Goal: Task Accomplishment & Management: Manage account settings

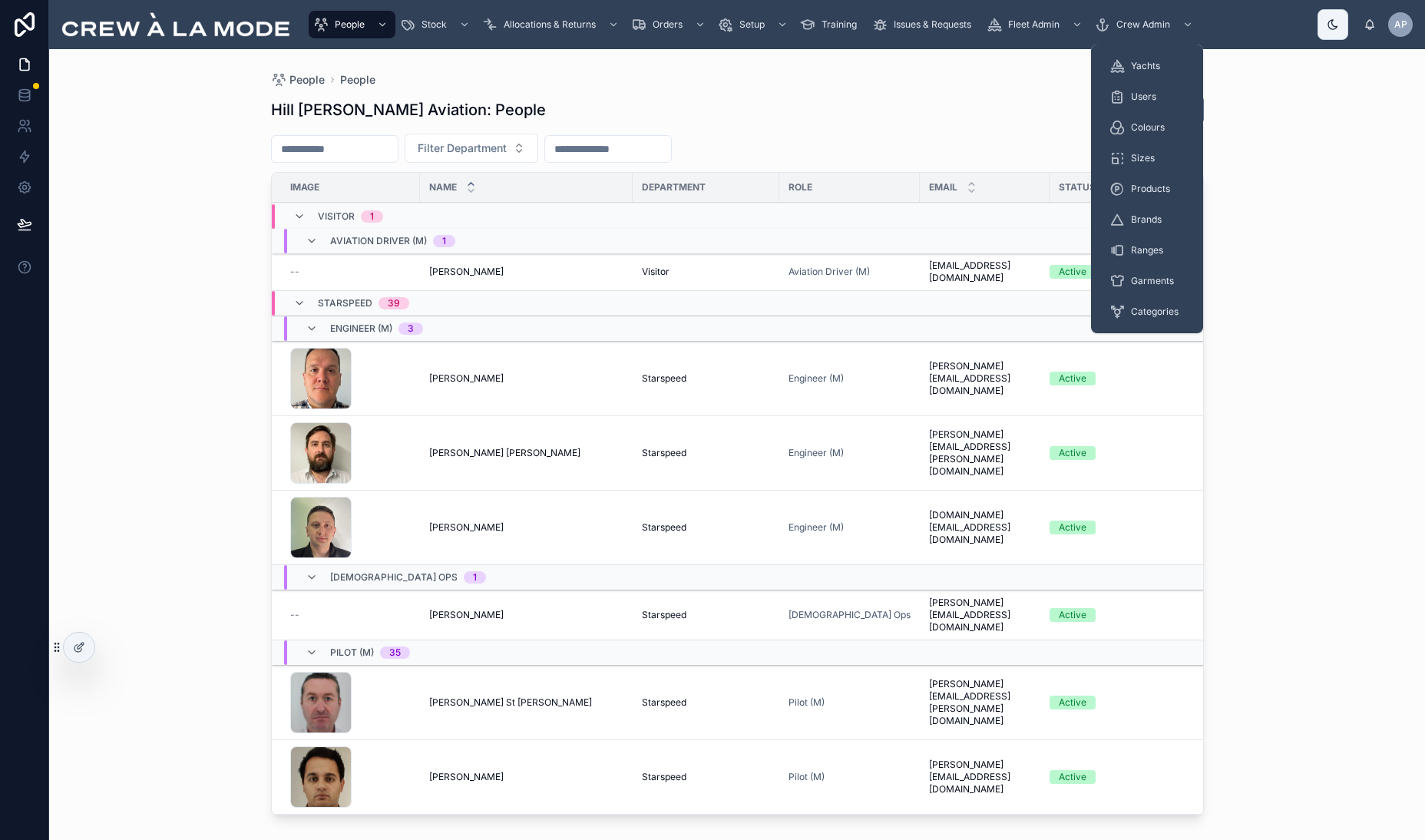
click at [1165, 28] on span "Crew Admin" at bounding box center [1143, 24] width 54 height 12
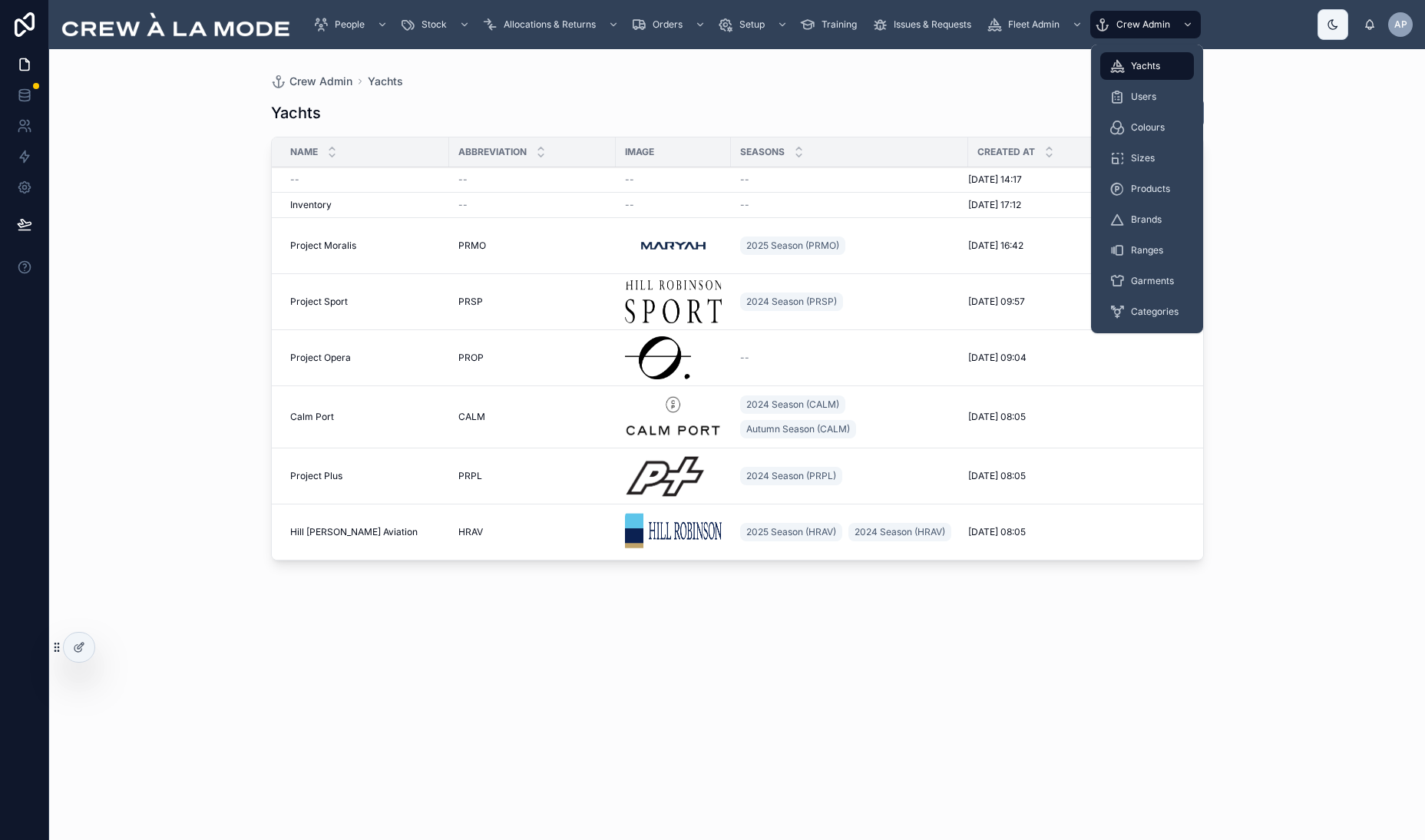
click at [1148, 100] on span "Users" at bounding box center [1144, 96] width 26 height 12
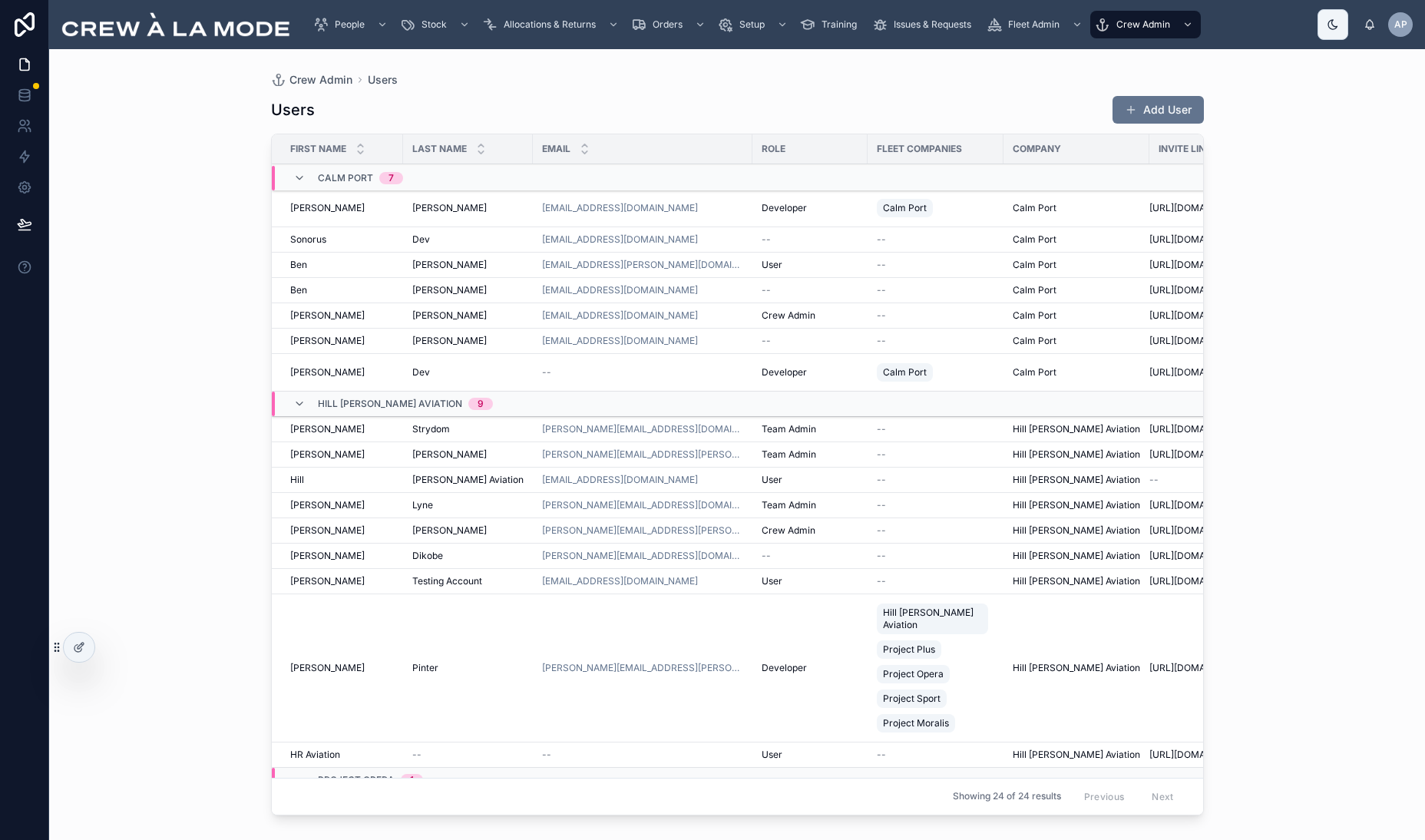
click at [0, 0] on span "Edit" at bounding box center [0, 0] width 0 height 0
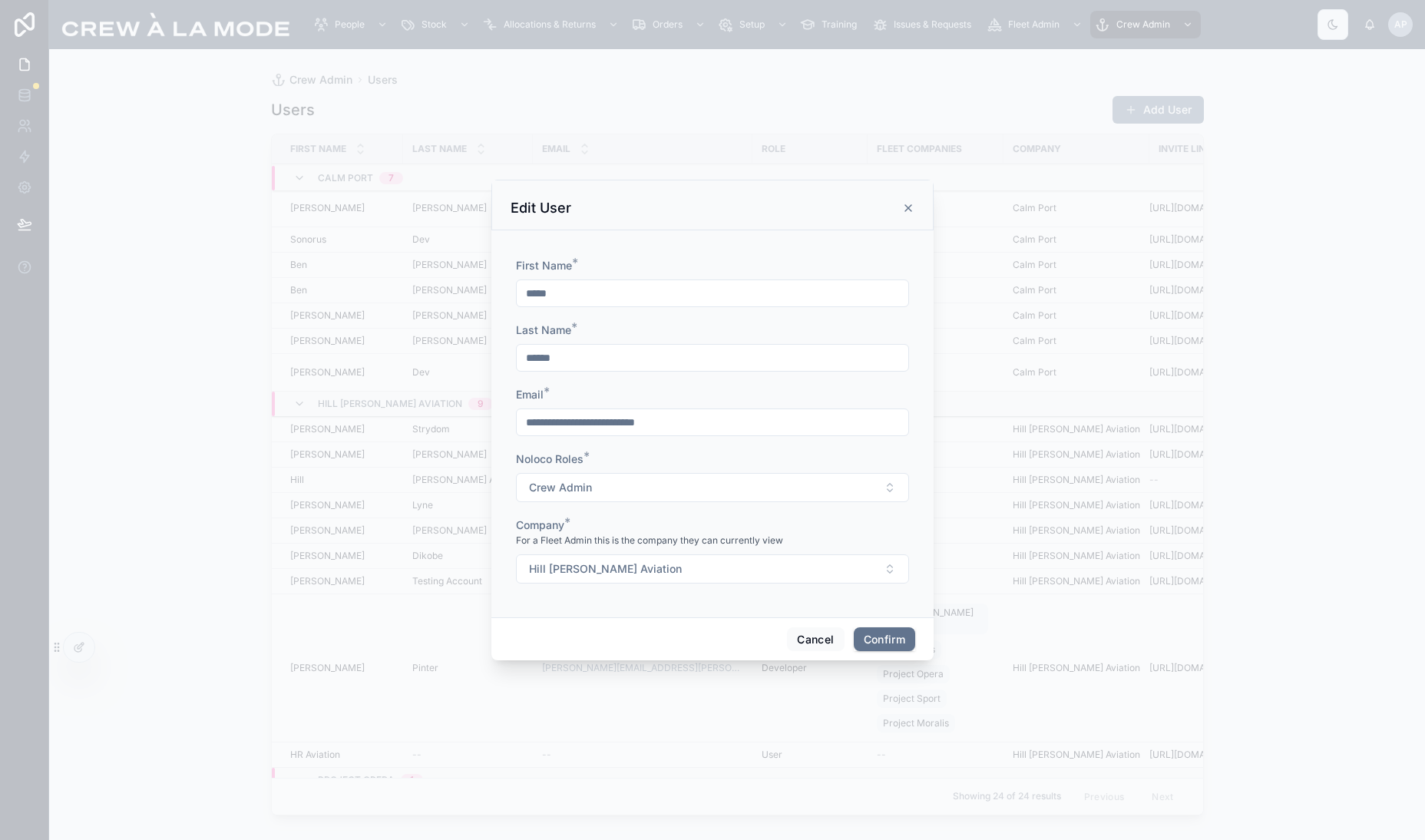
click at [803, 485] on button "Crew Admin" at bounding box center [712, 487] width 393 height 29
click at [638, 650] on div "User" at bounding box center [712, 647] width 213 height 25
click at [881, 635] on button "Confirm" at bounding box center [884, 639] width 62 height 25
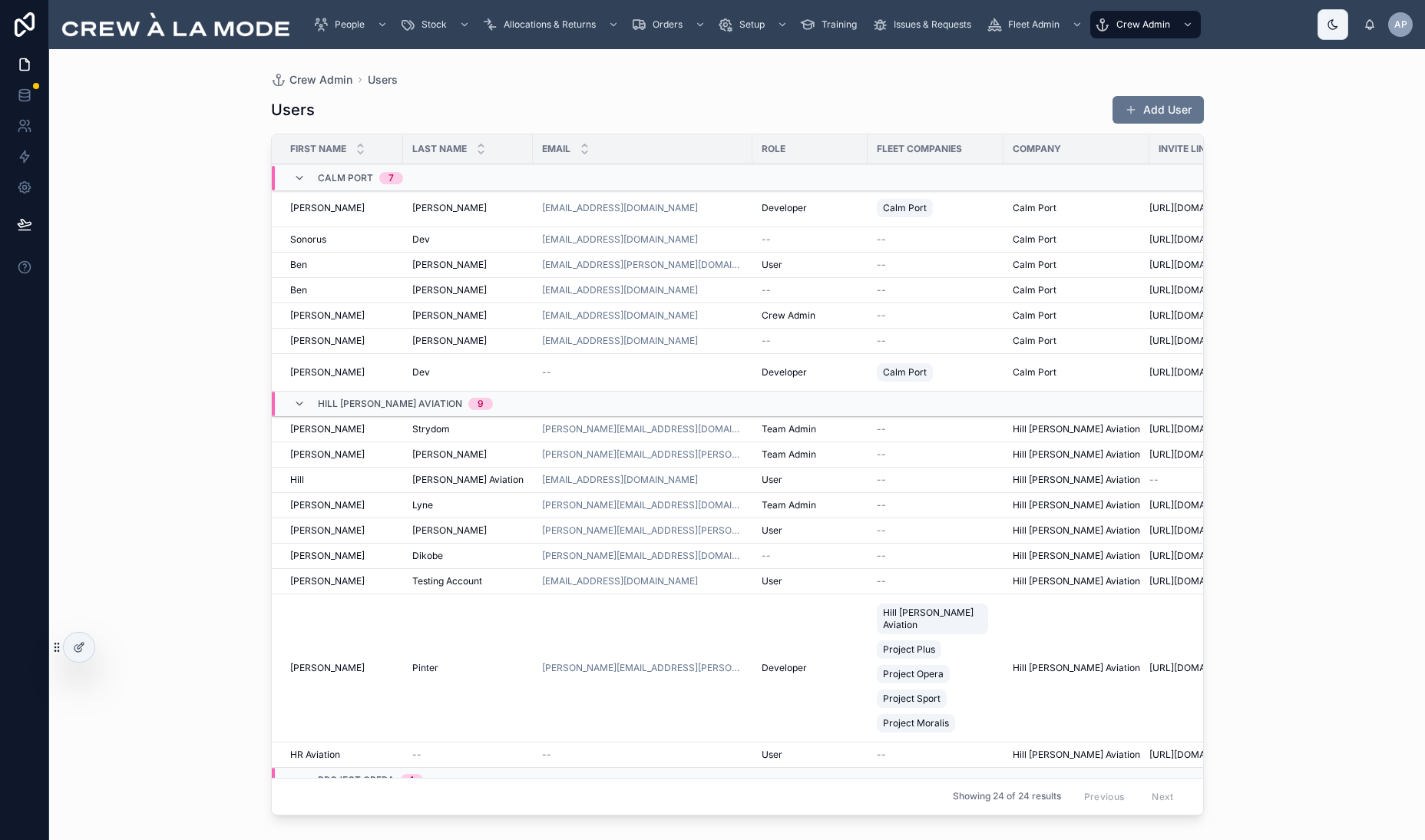
click at [0, 0] on icon at bounding box center [0, 0] width 0 height 0
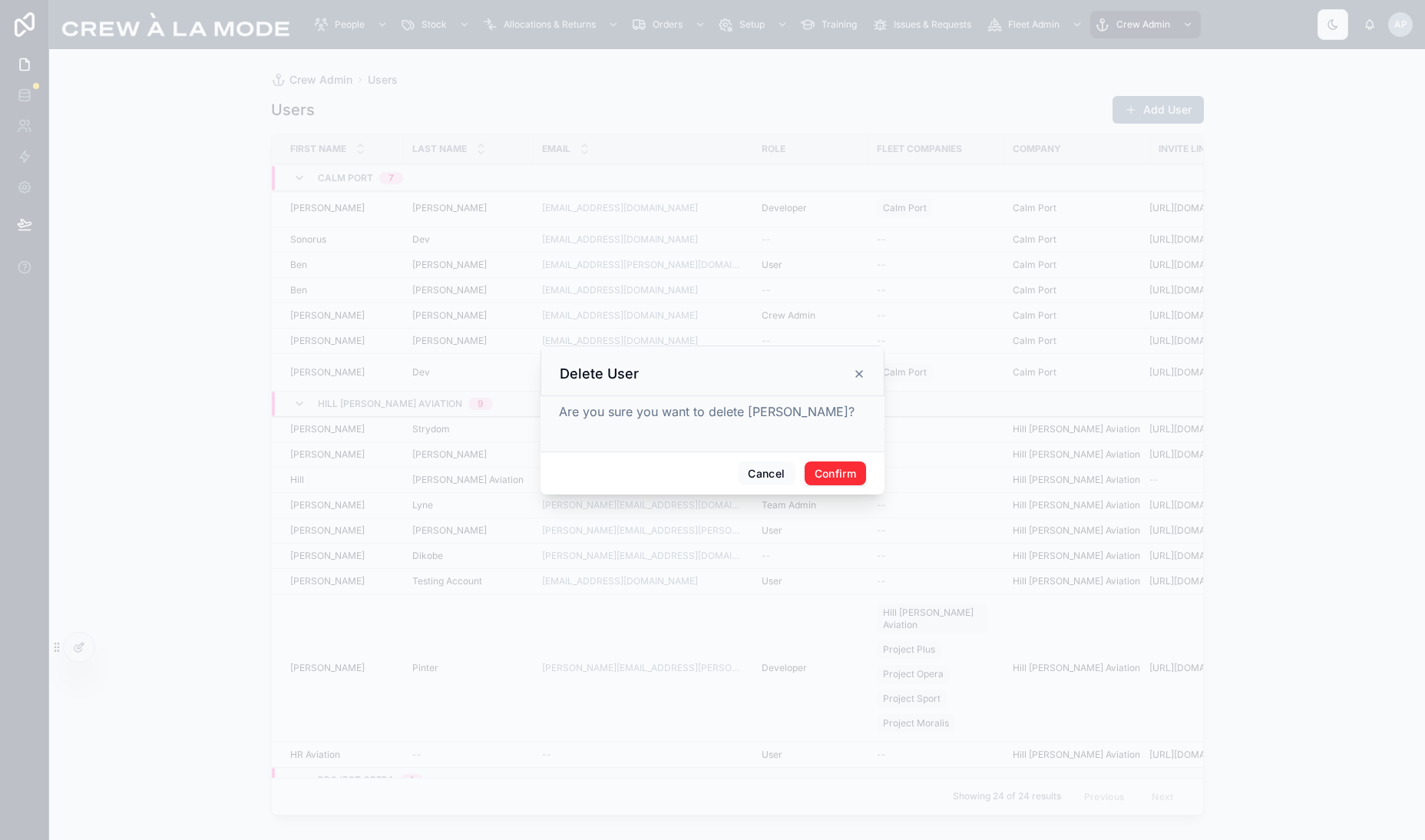
click at [835, 476] on button "Confirm" at bounding box center [835, 474] width 62 height 25
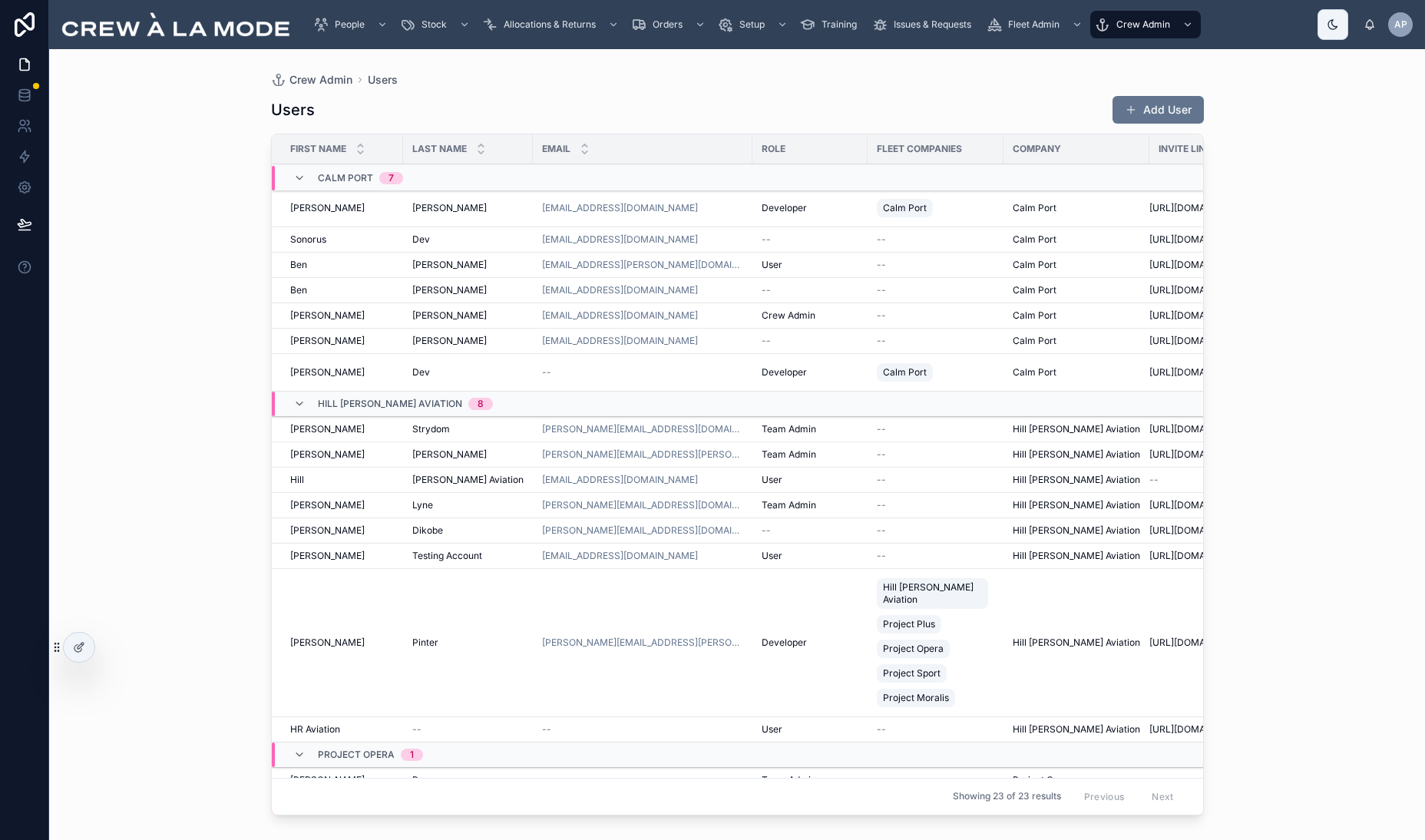
click at [1372, 99] on div "Crew Admin Users Users Add User First Name Last Name Email Role Fleet Companies…" at bounding box center [737, 444] width 1375 height 790
